Goal: Information Seeking & Learning: Learn about a topic

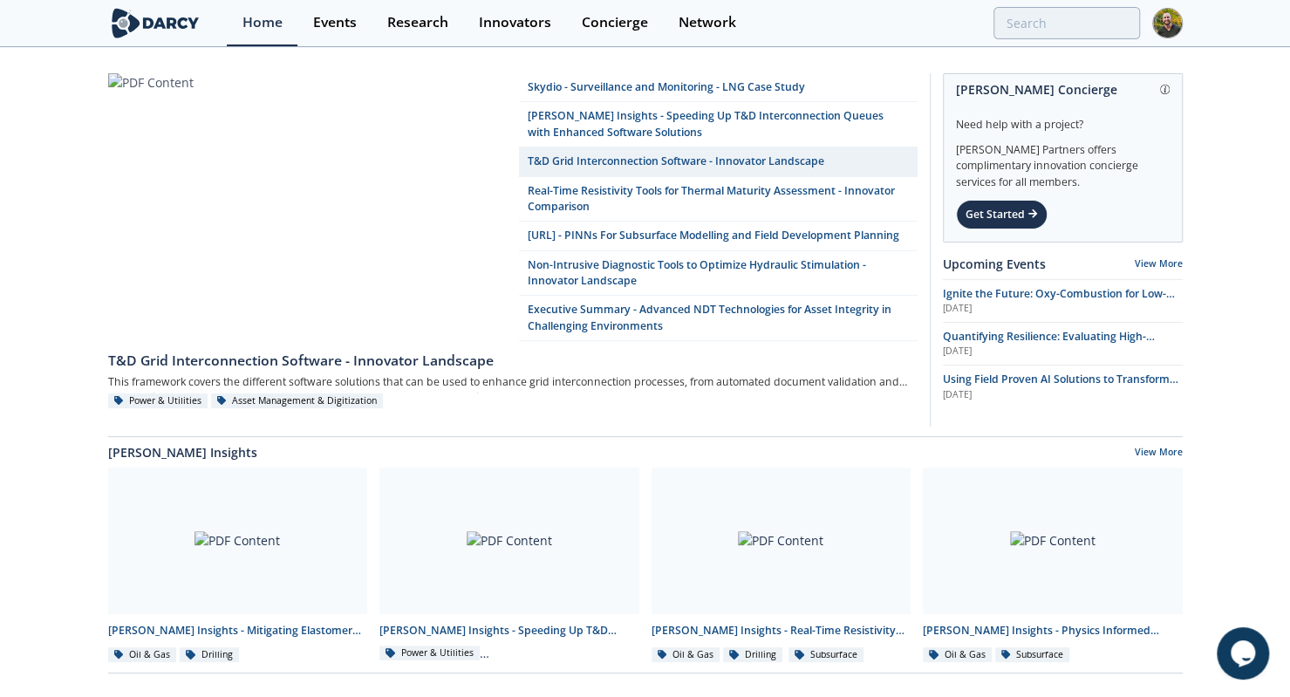
click at [1245, 656] on icon "Chat widget" at bounding box center [1243, 653] width 24 height 26
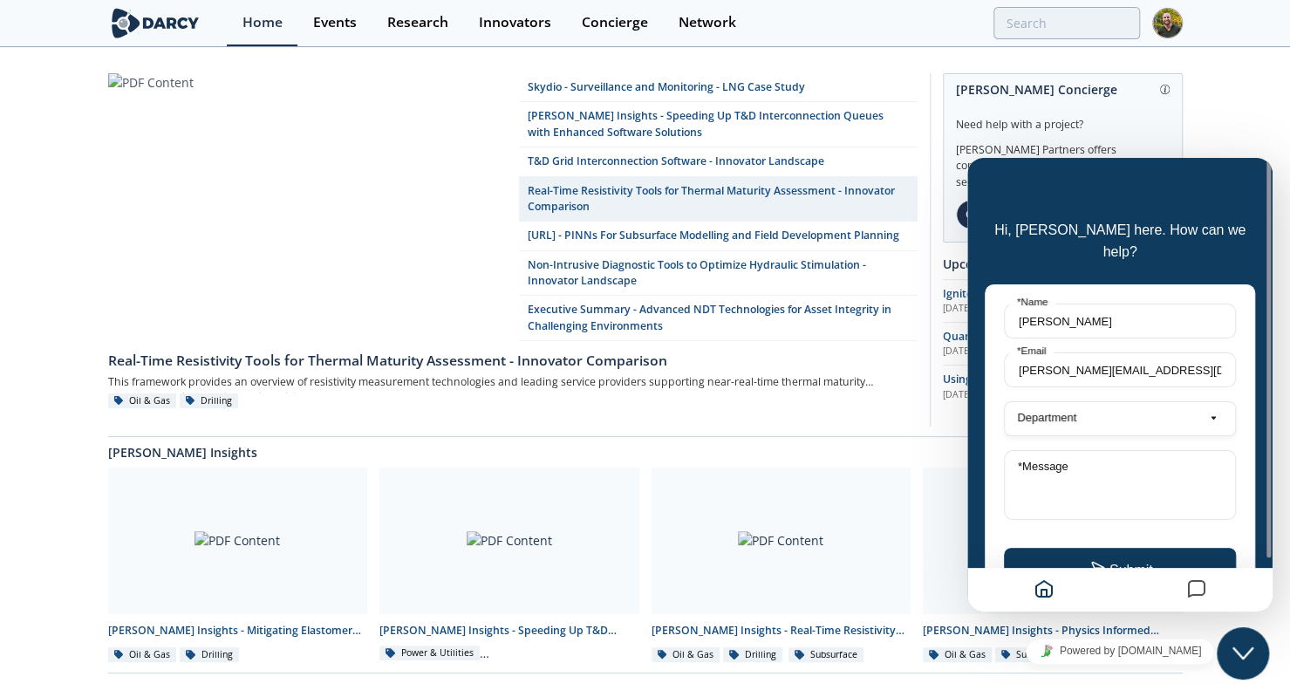
drag, startPoint x: 56, startPoint y: 269, endPoint x: 79, endPoint y: 263, distance: 24.3
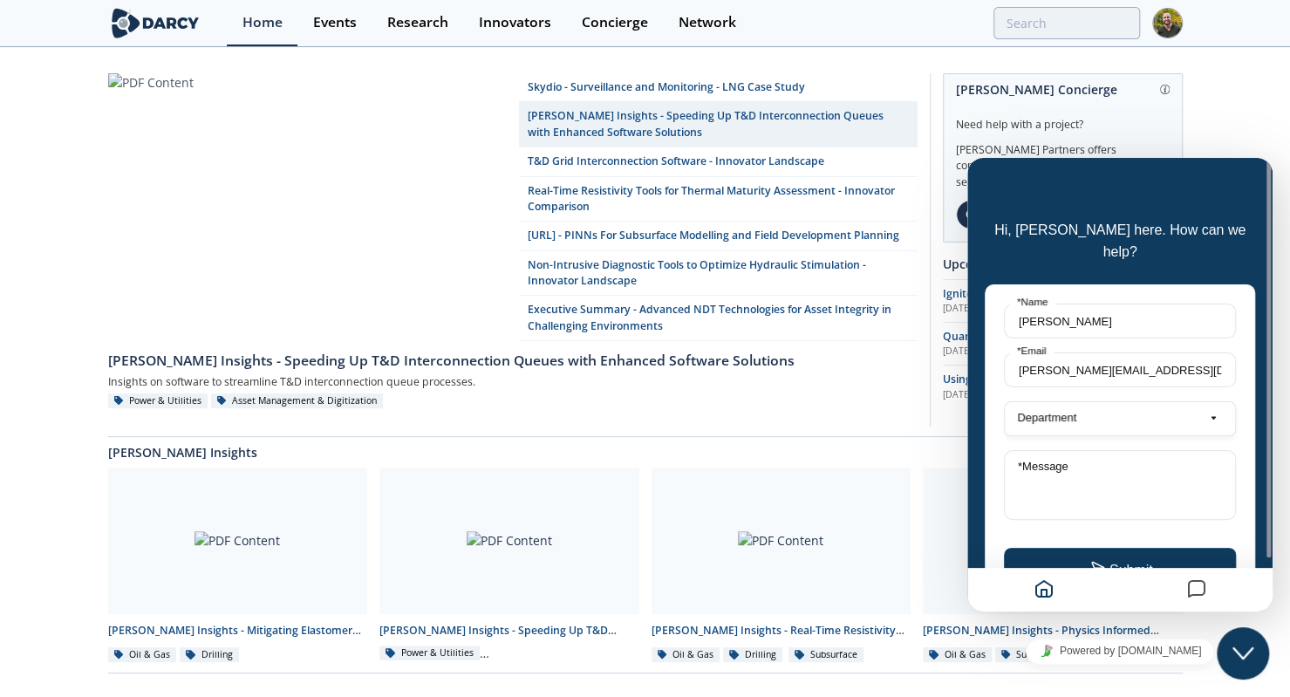
click at [1046, 173] on div "Hi, [PERSON_NAME] here. How can we help? [PERSON_NAME] * Name [PERSON_NAME][EMA…" at bounding box center [1119, 385] width 305 height 454
click at [1246, 656] on icon "Close Chat This icon closes the chat window." at bounding box center [1242, 653] width 21 height 21
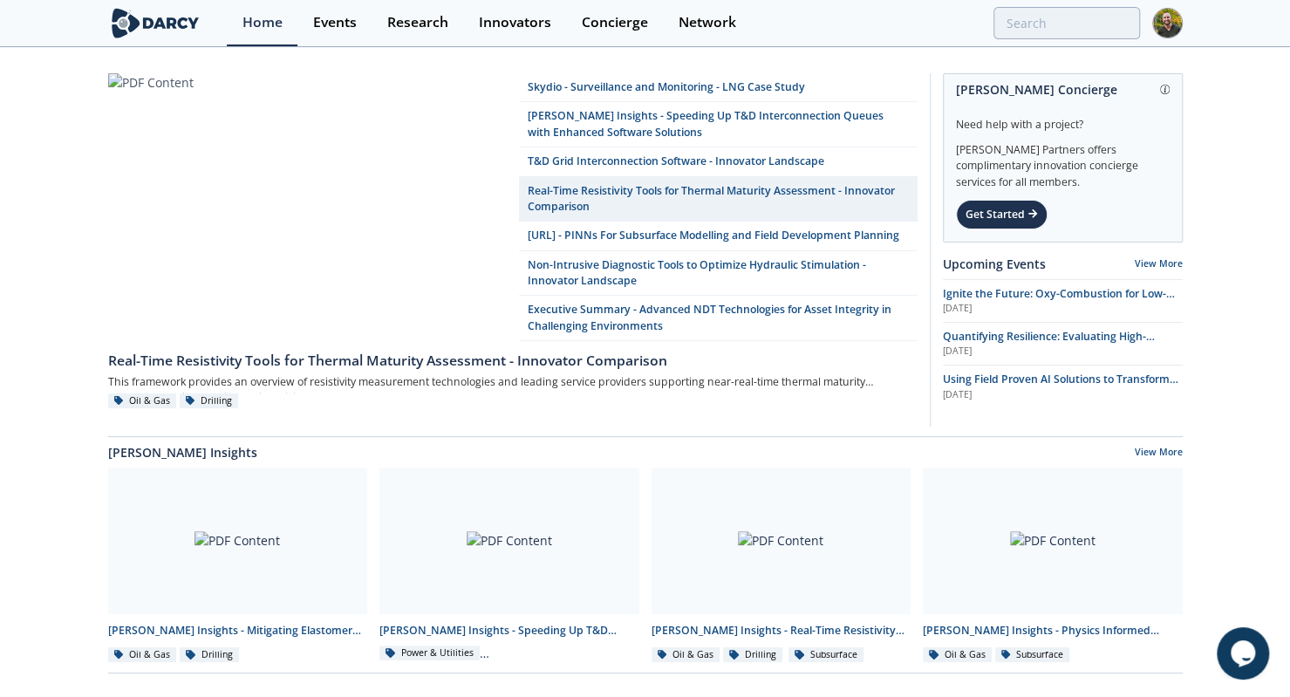
click at [1244, 649] on icon "Chat widget" at bounding box center [1243, 653] width 24 height 26
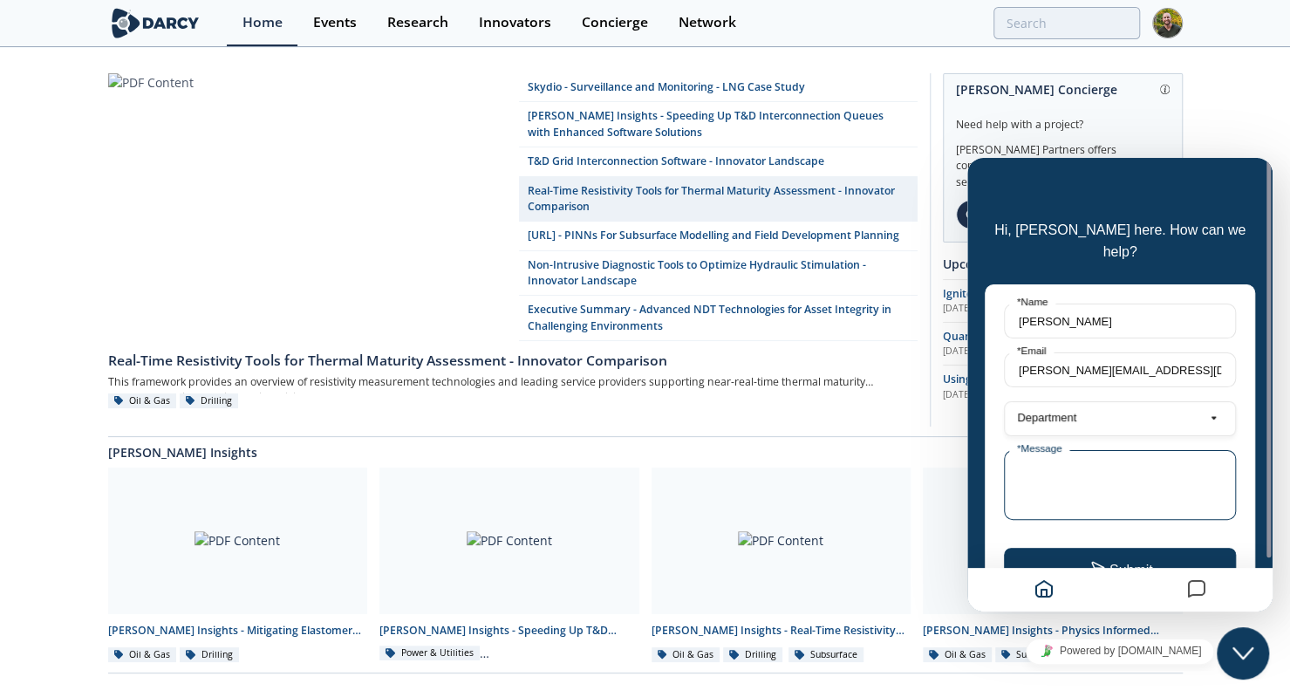
click at [1095, 457] on textarea "* Message" at bounding box center [1120, 485] width 232 height 70
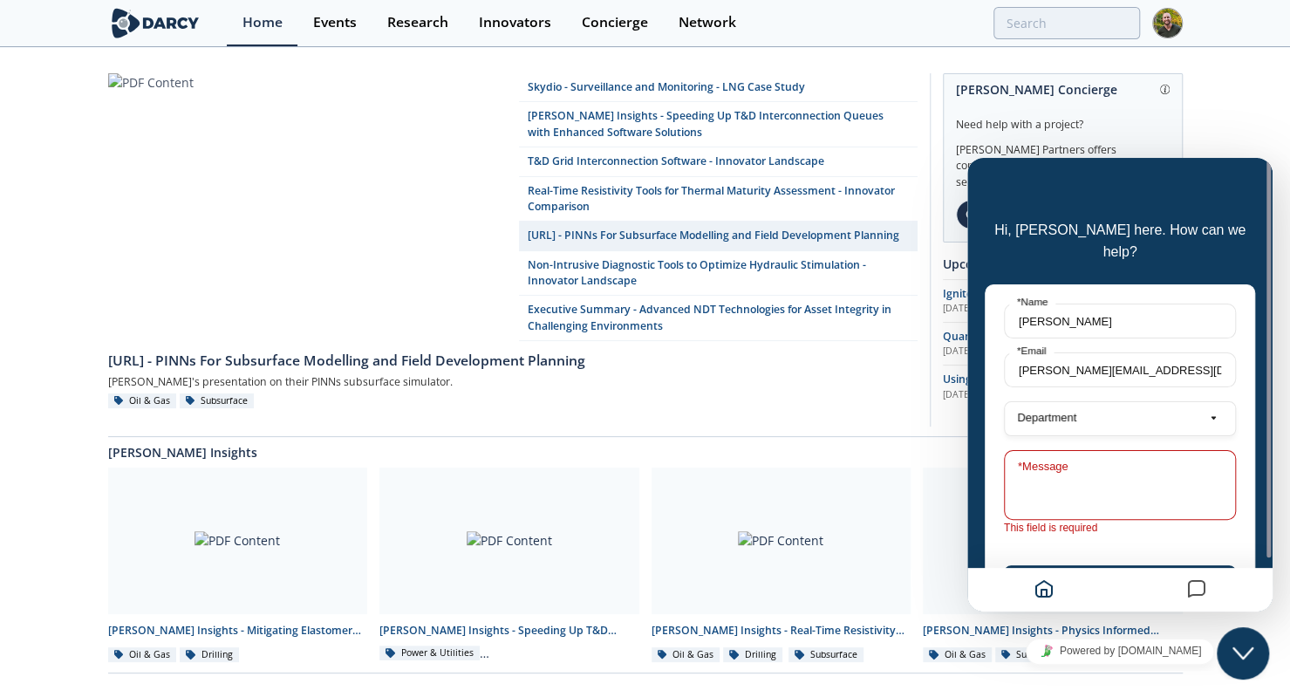
click at [441, 28] on div "Research" at bounding box center [417, 23] width 61 height 14
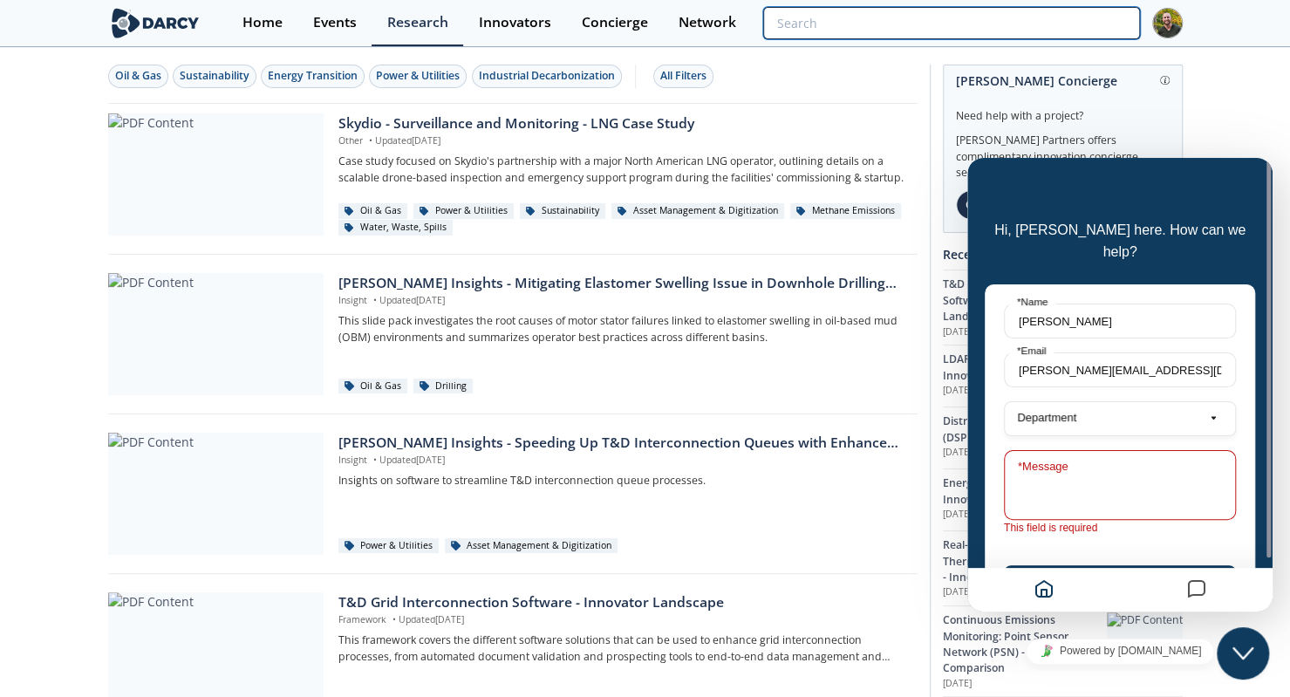
click at [1055, 17] on input "search" at bounding box center [951, 23] width 376 height 32
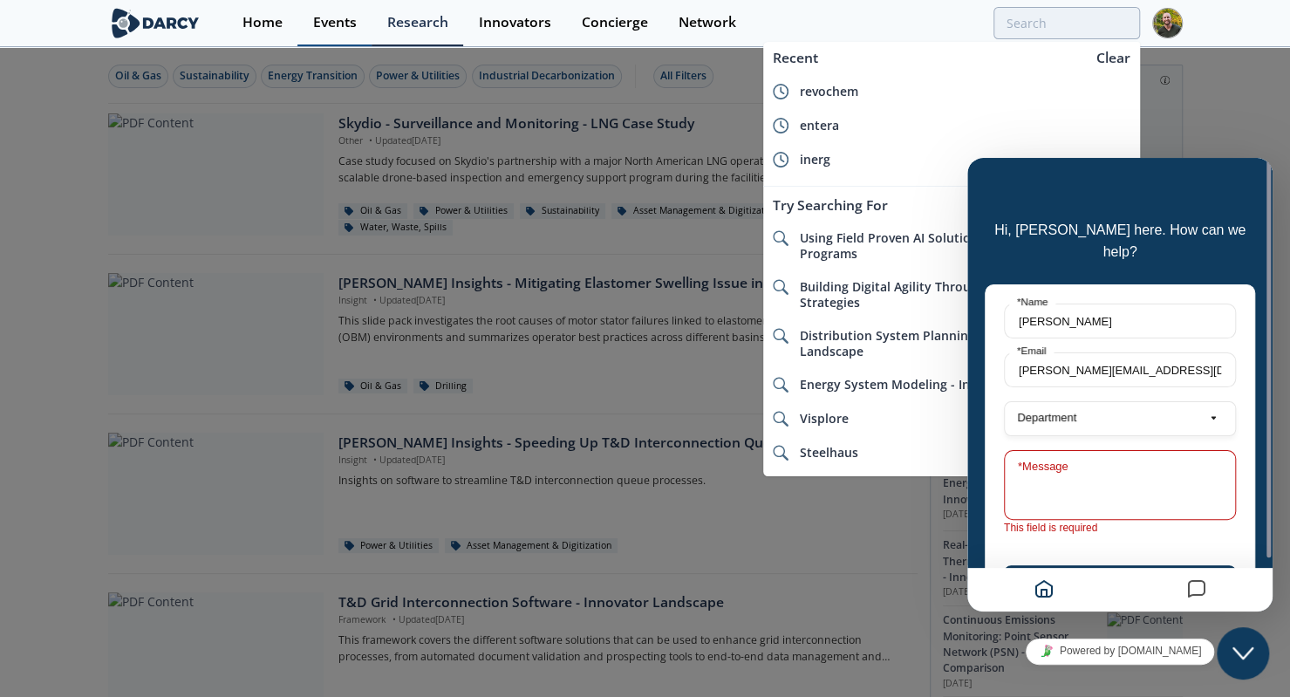
click at [325, 28] on div "Events" at bounding box center [335, 23] width 44 height 14
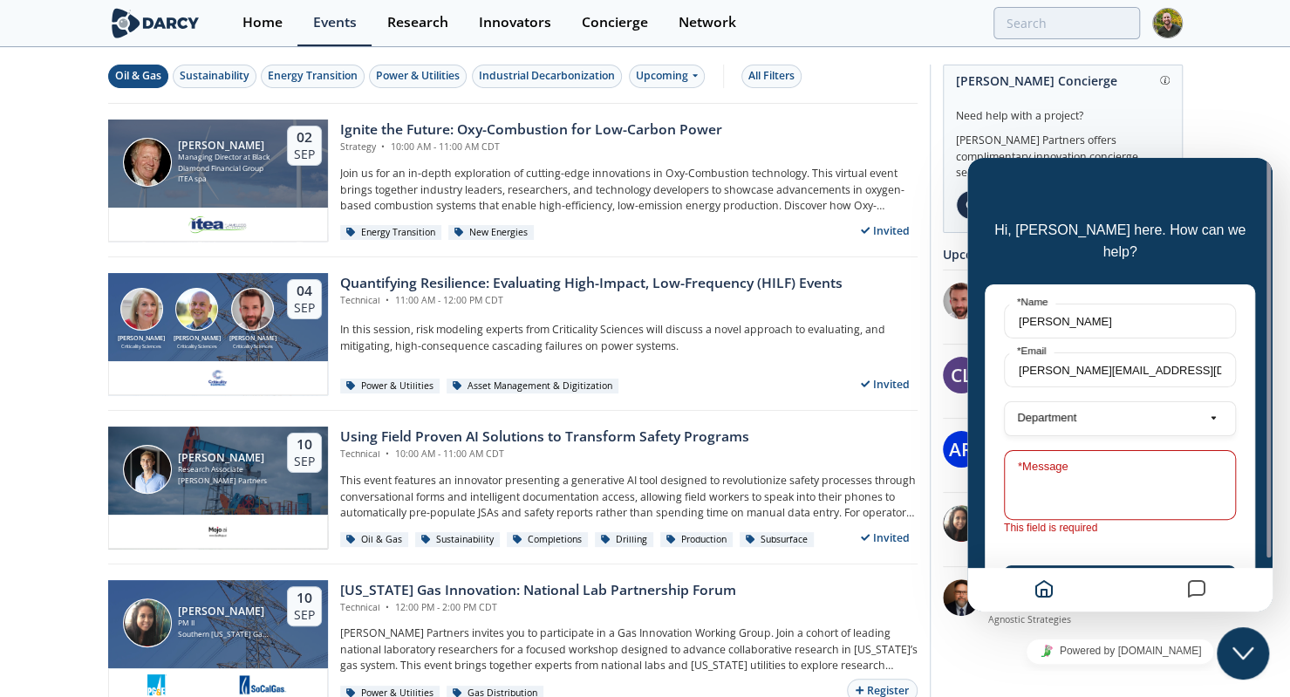
click at [148, 78] on div "Oil & Gas" at bounding box center [138, 76] width 46 height 16
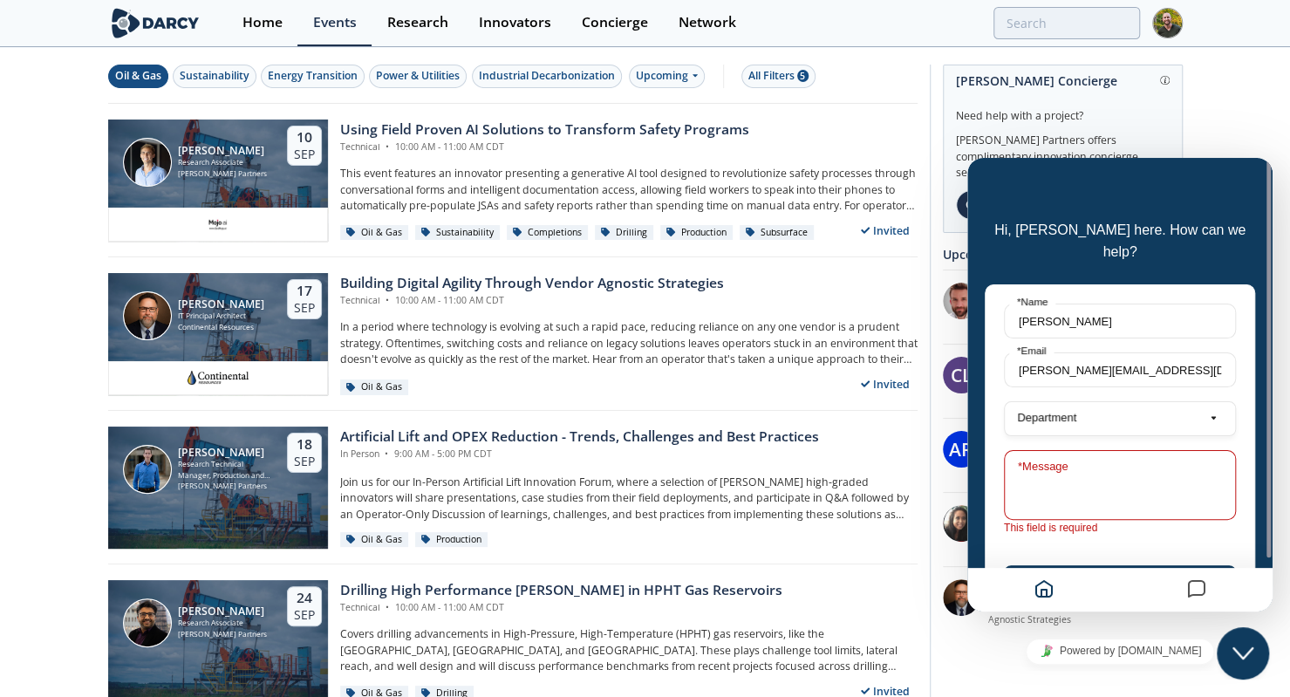
click at [1235, 646] on icon "Close Chat This icon closes the chat window." at bounding box center [1242, 653] width 21 height 21
